Goal: Task Accomplishment & Management: Use online tool/utility

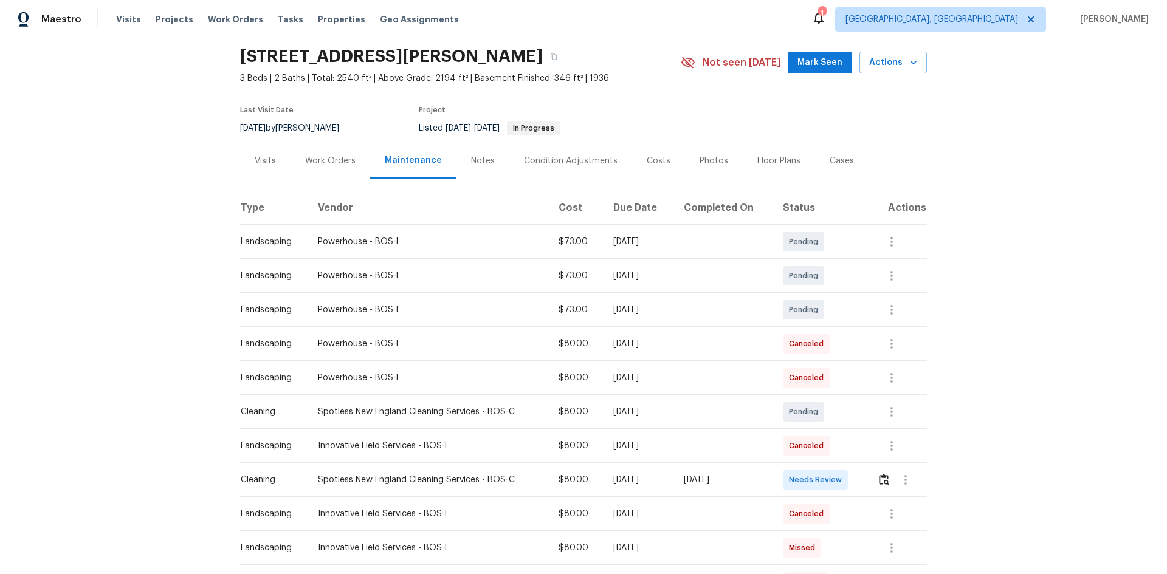
scroll to position [122, 0]
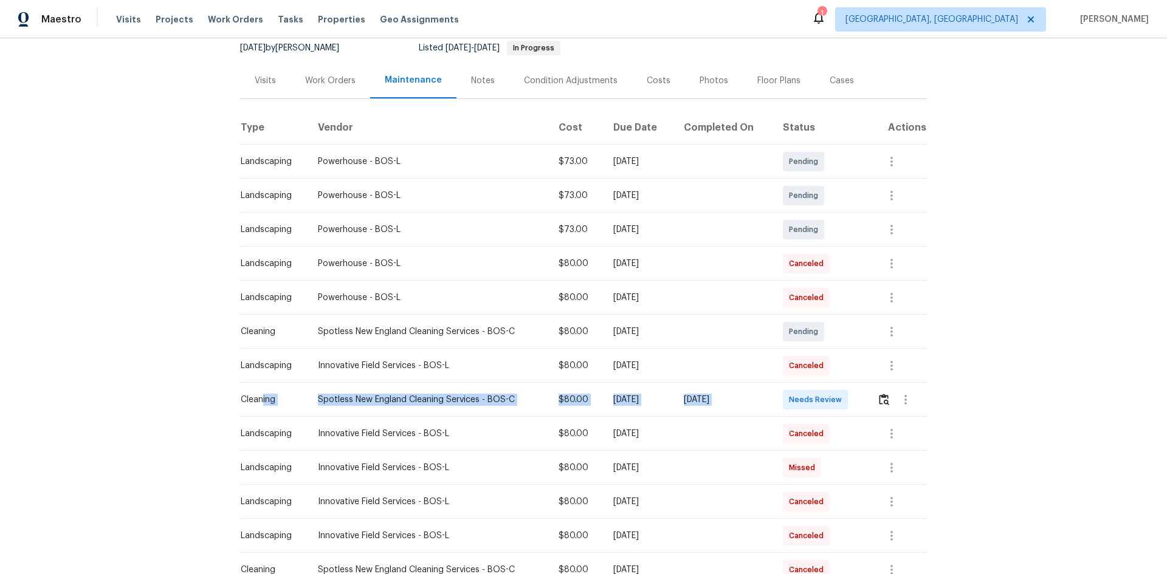
drag, startPoint x: 258, startPoint y: 399, endPoint x: 795, endPoint y: 391, distance: 536.7
click at [794, 384] on tr "Cleaning Spotless New England Cleaning Services - BOS-C $80.00 Fri, Oct 03 2025…" at bounding box center [583, 400] width 687 height 34
click at [830, 384] on img "button" at bounding box center [884, 400] width 10 height 12
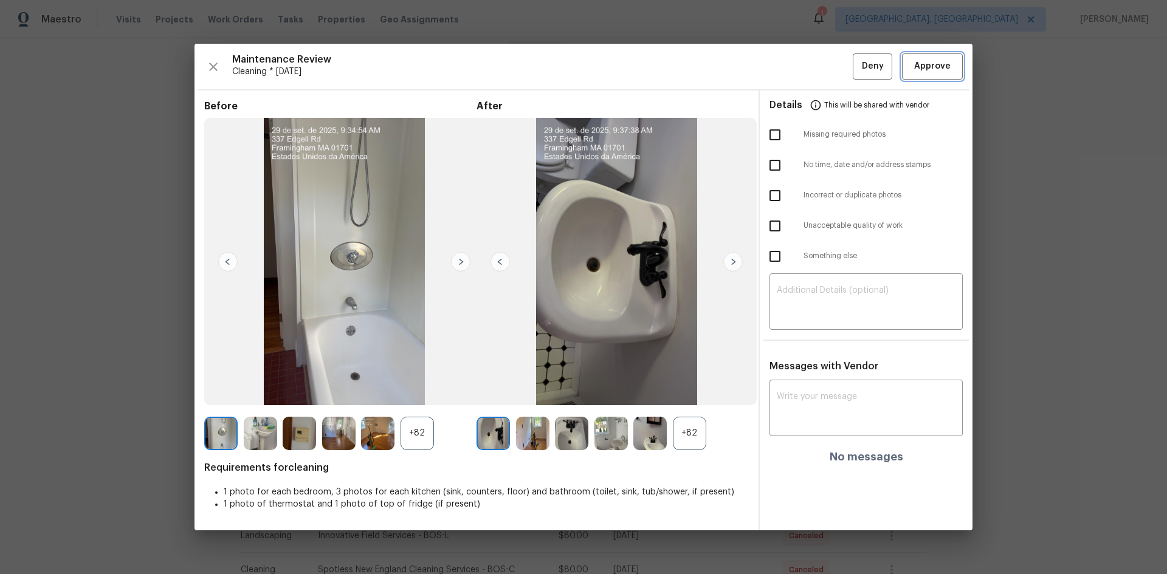
click at [830, 61] on span "Approve" at bounding box center [932, 66] width 36 height 15
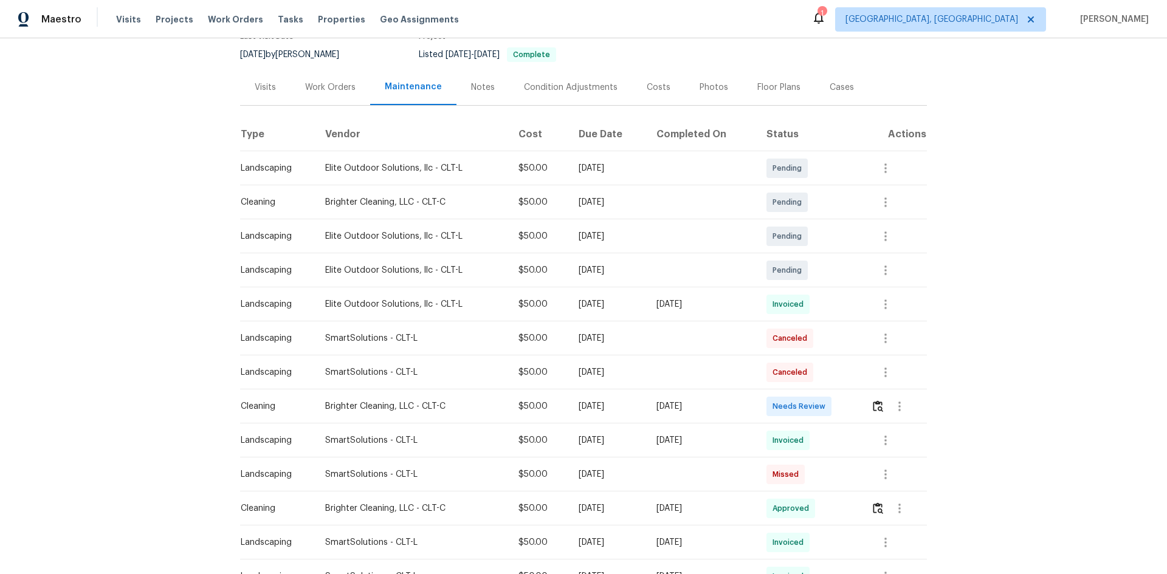
scroll to position [122, 0]
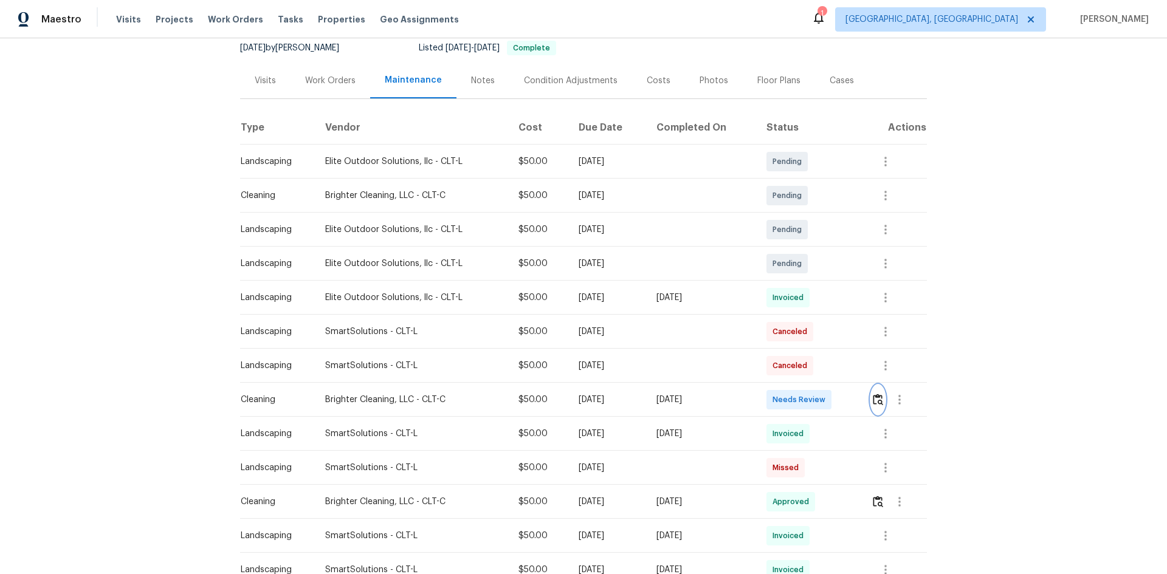
click at [830, 384] on img "button" at bounding box center [878, 400] width 10 height 12
